Goal: Task Accomplishment & Management: Use online tool/utility

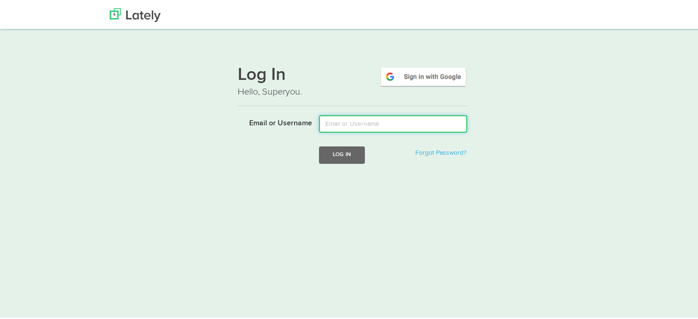
click at [377, 130] on input "Email or Username" at bounding box center [393, 122] width 148 height 17
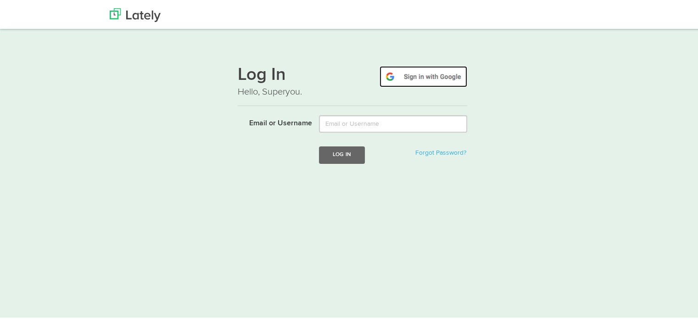
click at [418, 73] on img at bounding box center [424, 75] width 88 height 21
click at [417, 83] on img at bounding box center [424, 75] width 88 height 21
